Goal: Transaction & Acquisition: Purchase product/service

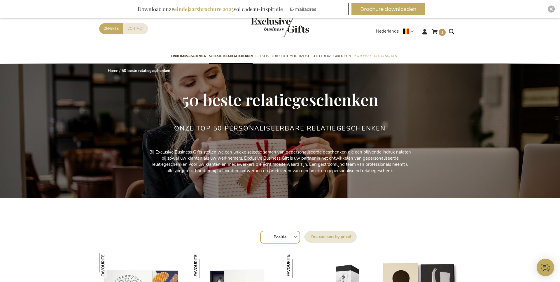
click at [279, 26] on img "store logo" at bounding box center [280, 27] width 58 height 19
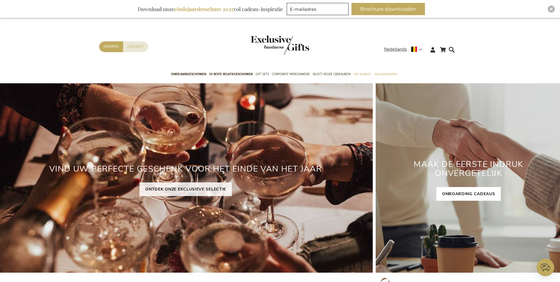
click at [481, 191] on link "ONBOARDING CADEAUS" at bounding box center [469, 194] width 65 height 14
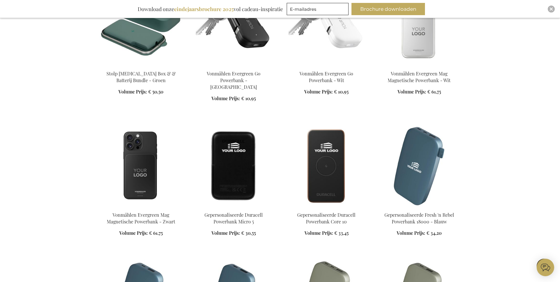
scroll to position [270, 0]
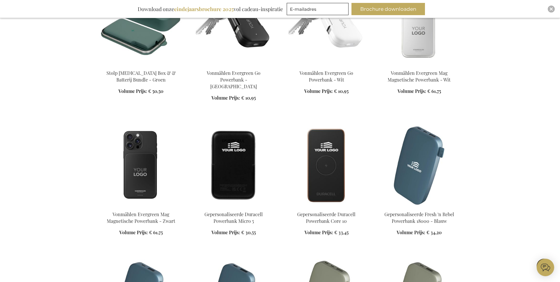
click at [137, 161] on img at bounding box center [140, 166] width 83 height 82
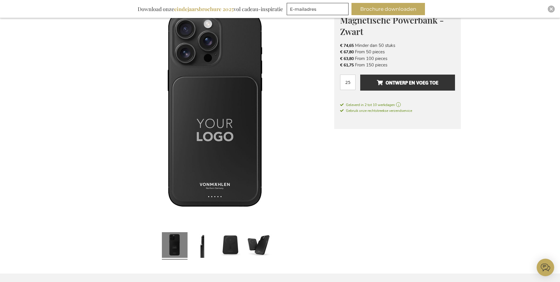
scroll to position [114, 0]
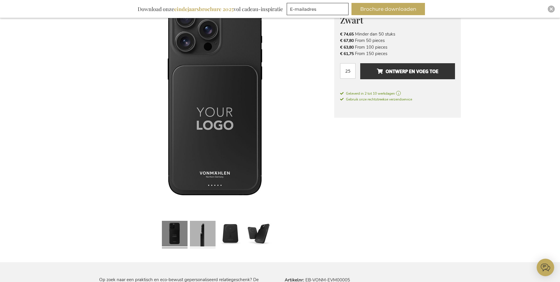
click at [193, 224] on link at bounding box center [203, 235] width 26 height 32
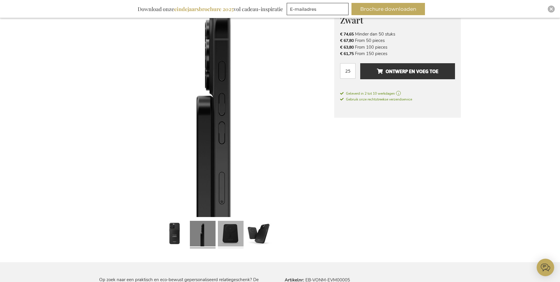
click at [228, 231] on link at bounding box center [231, 235] width 26 height 32
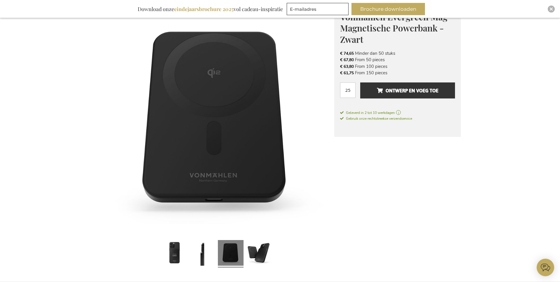
scroll to position [96, 0]
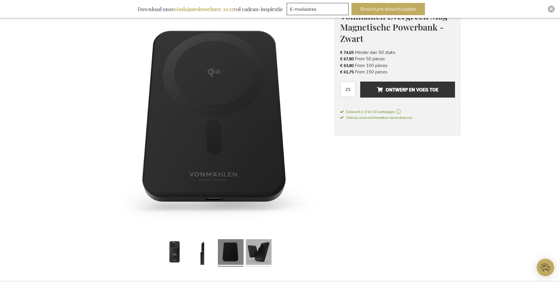
click at [265, 248] on link at bounding box center [259, 253] width 26 height 32
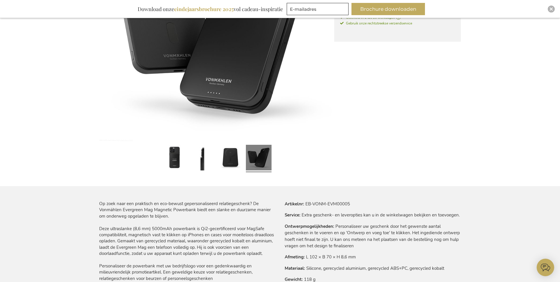
scroll to position [0, 0]
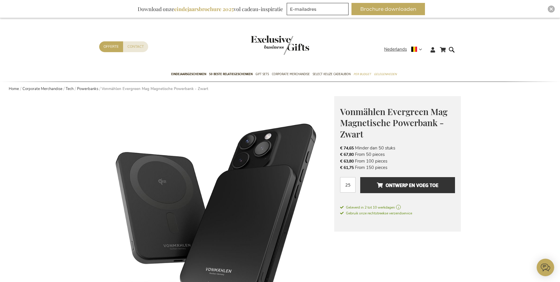
click at [278, 38] on img "store logo" at bounding box center [280, 45] width 58 height 19
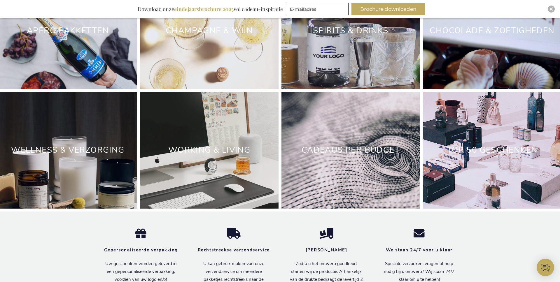
scroll to position [1763, 0]
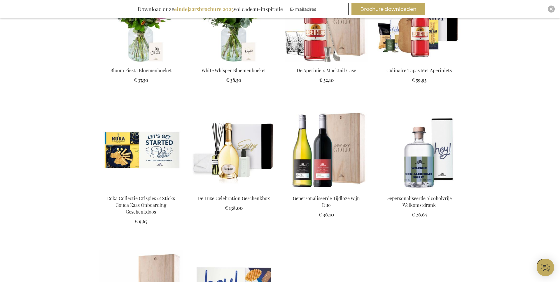
scroll to position [685, 0]
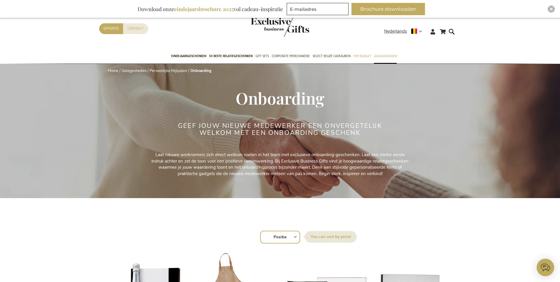
click at [327, 28] on div "Contact Offerte" at bounding box center [241, 36] width 285 height 26
click at [289, 28] on img "store logo" at bounding box center [280, 27] width 58 height 19
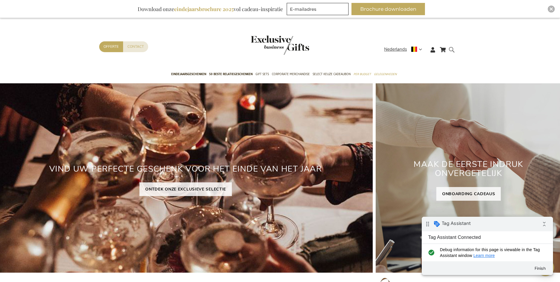
click at [455, 52] on form "Search Search" at bounding box center [454, 54] width 6 height 17
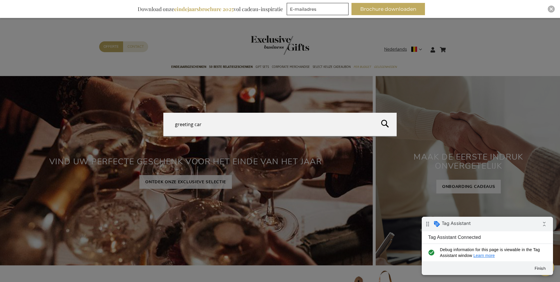
type input "greeting card"
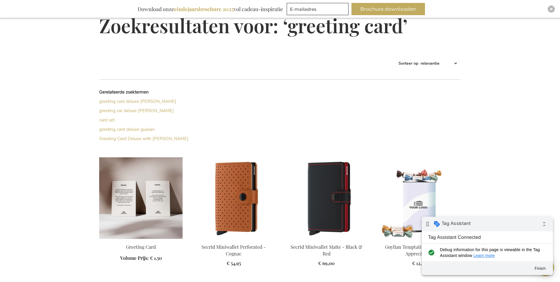
scroll to position [83, 0]
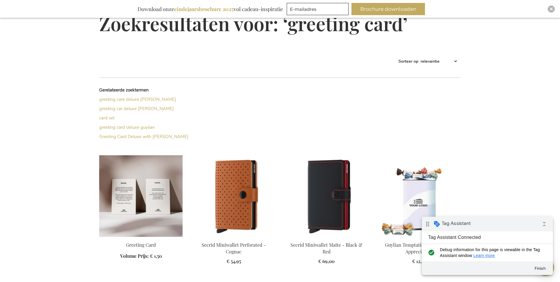
click at [152, 204] on img at bounding box center [140, 197] width 83 height 82
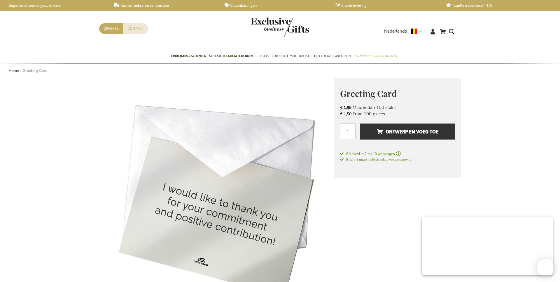
click at [396, 133] on span "Ontwerp en voeg toe" at bounding box center [408, 131] width 62 height 9
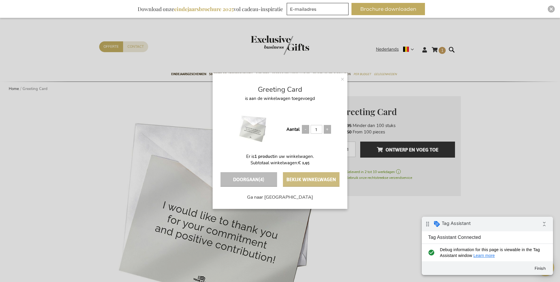
click at [307, 179] on button "Bekijk winkelwagen" at bounding box center [311, 179] width 57 height 15
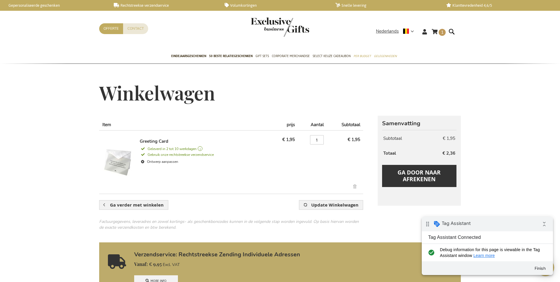
scroll to position [30, 0]
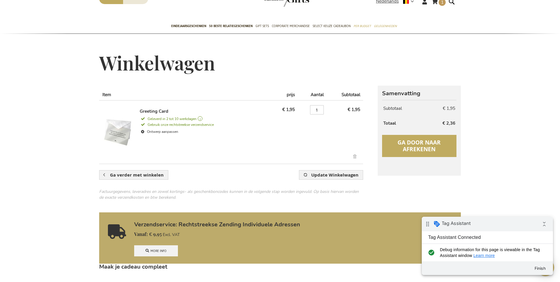
click at [399, 150] on button "Ga door naar afrekenen" at bounding box center [419, 146] width 74 height 22
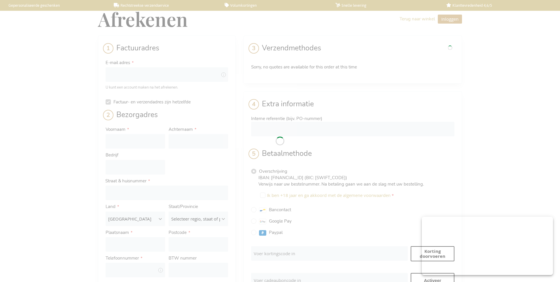
select select "BE"
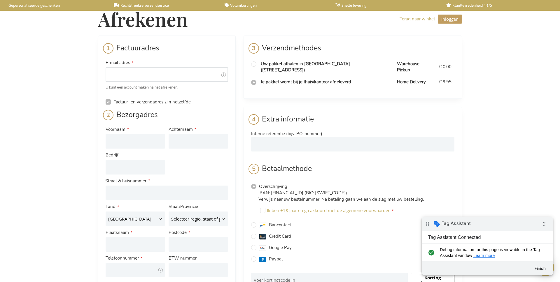
click at [137, 78] on input "E-mail adres" at bounding box center [167, 74] width 123 height 15
type input "[EMAIL_ADDRESS][DOMAIN_NAME]"
click at [138, 140] on input "Voornaam" at bounding box center [136, 141] width 60 height 15
type input "Tim"
type input "Baelus"
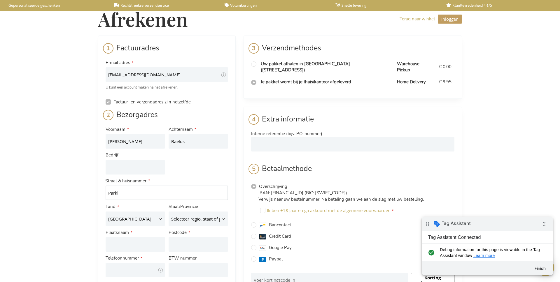
type input "Parklaan 22"
type input "Turnhout"
type input "2300"
type input "0499417414"
click at [253, 64] on input "radio" at bounding box center [253, 64] width 5 height 5
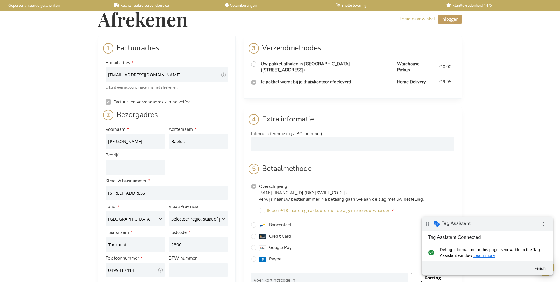
radio input "true"
radio input "false"
click at [253, 223] on input "Bancontact" at bounding box center [253, 225] width 5 height 5
radio input "true"
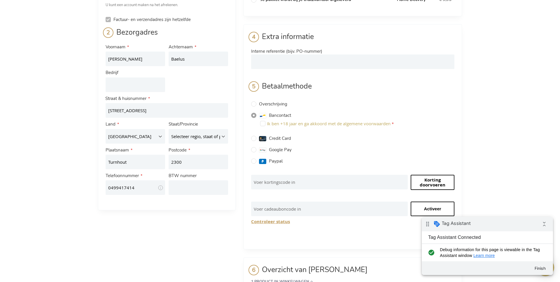
scroll to position [88, 0]
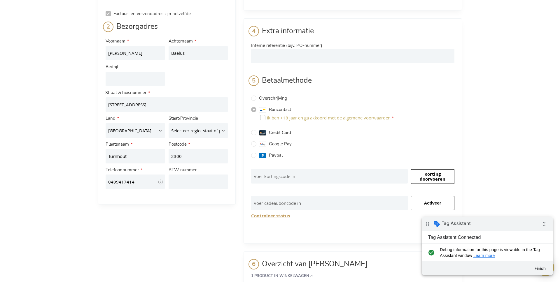
click at [264, 115] on input "Ik ben +18 jaar en ga akkoord met de algemene voorwaarden" at bounding box center [262, 117] width 5 height 5
checkbox input "true"
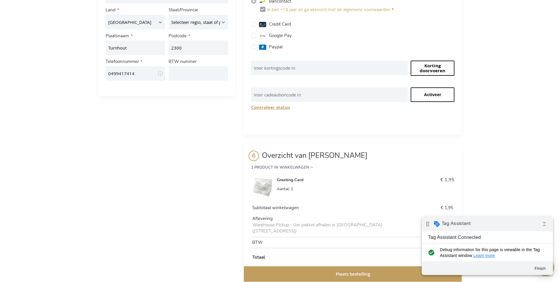
scroll to position [200, 0]
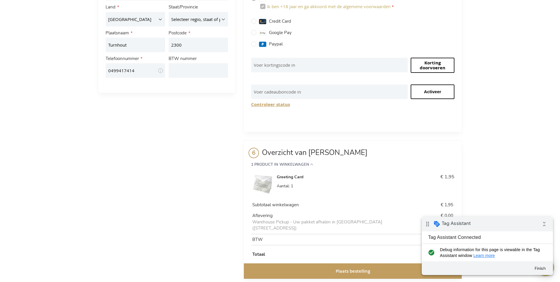
click at [350, 268] on span "Plaats bestelling" at bounding box center [353, 271] width 34 height 6
